Goal: Complete application form

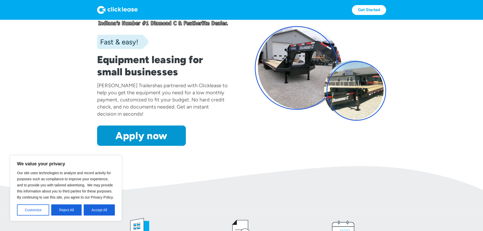
scroll to position [76, 0]
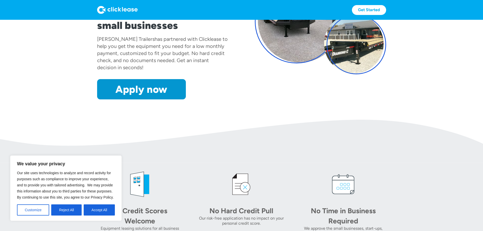
drag, startPoint x: 96, startPoint y: 211, endPoint x: 92, endPoint y: 205, distance: 7.3
click at [96, 211] on button "Accept All" at bounding box center [99, 209] width 31 height 11
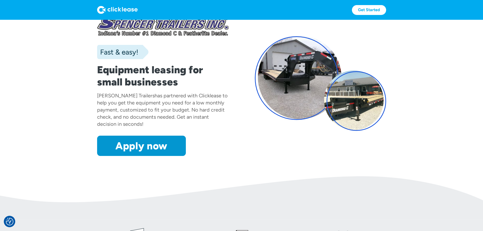
scroll to position [0, 0]
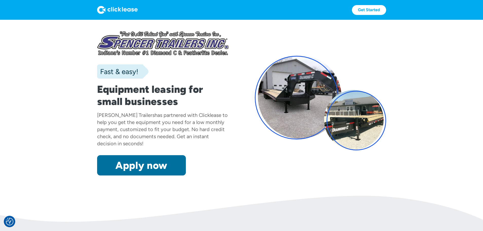
click at [108, 176] on link "Apply now" at bounding box center [141, 165] width 89 height 20
